Goal: Information Seeking & Learning: Find contact information

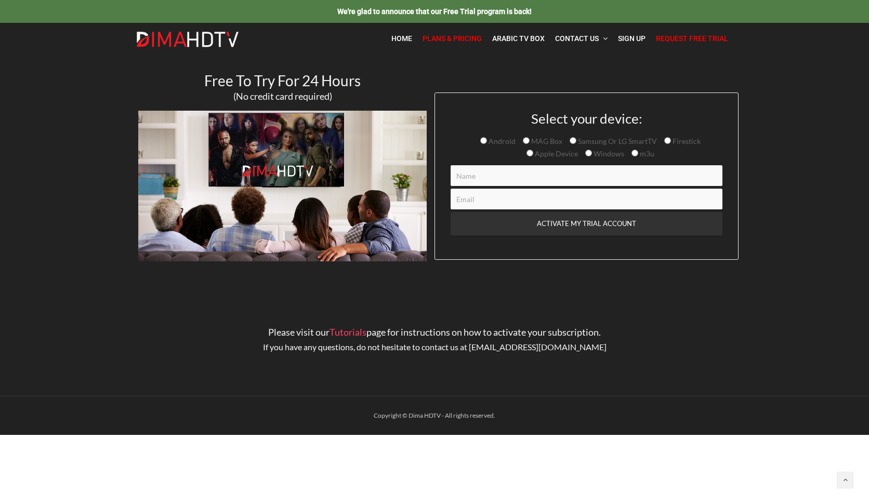
click at [471, 39] on span "Plans & Pricing" at bounding box center [451, 38] width 59 height 8
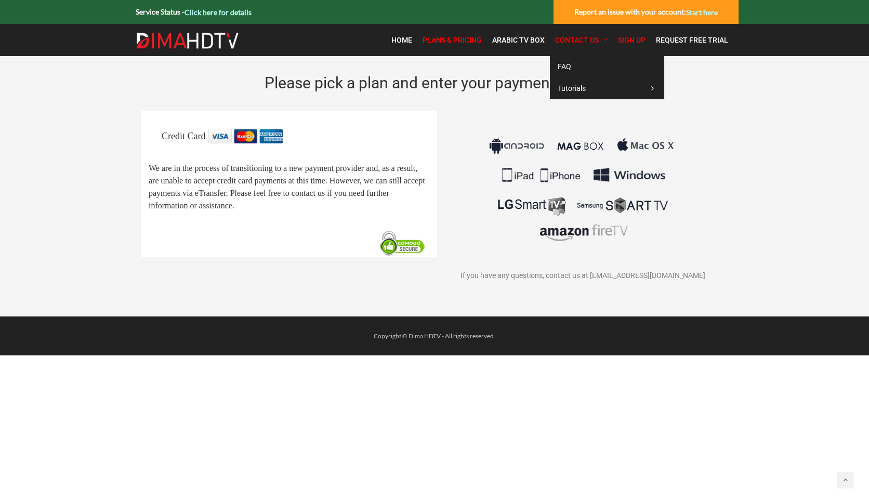
click at [579, 41] on span "Contact Us" at bounding box center [577, 40] width 44 height 8
